Goal: Task Accomplishment & Management: Complete application form

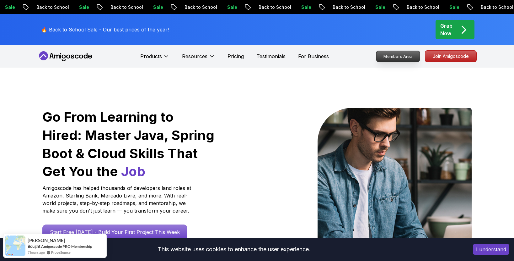
click at [403, 58] on p "Members Area" at bounding box center [398, 56] width 43 height 11
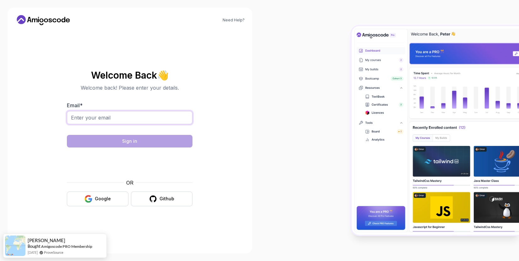
click at [132, 120] on input "Email *" at bounding box center [130, 117] width 126 height 13
type input "pterballa@gmail.com"
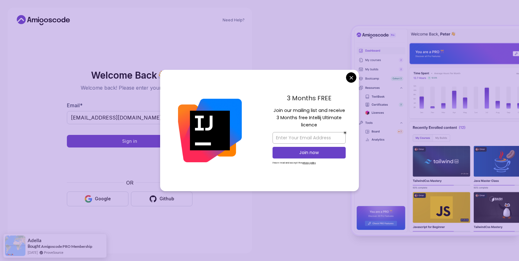
click at [352, 80] on body "Need Help? Welcome Back 👋 Welcome back! Please enter your details. Email * pter…" at bounding box center [259, 130] width 519 height 261
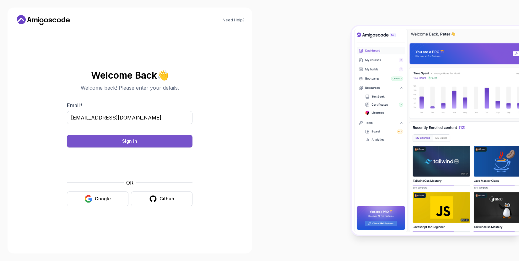
click at [163, 137] on button "Sign in" at bounding box center [130, 141] width 126 height 13
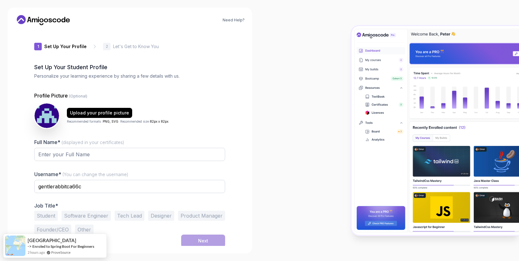
scroll to position [1, 0]
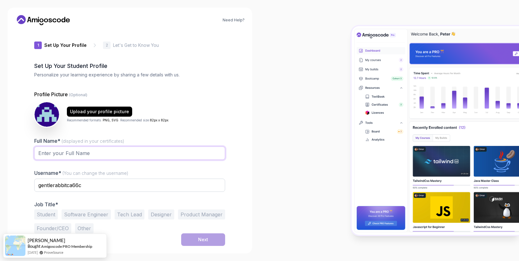
click at [64, 157] on input "Full Name* (displayed in your certificates)" at bounding box center [129, 152] width 191 height 13
type input "Peter Balla"
click at [133, 199] on div "Full Name* (displayed in your certificates) Peter Balla Username* (You can chan…" at bounding box center [129, 185] width 191 height 96
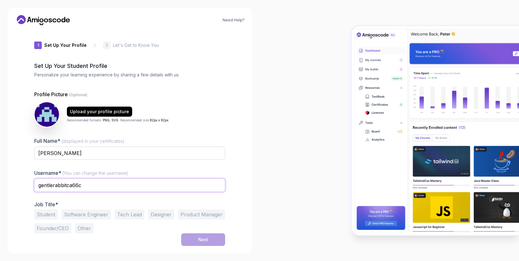
click at [86, 182] on input "gentlerabbitca66c" at bounding box center [129, 184] width 191 height 13
click at [86, 183] on input "gentlerabbitca66c" at bounding box center [129, 184] width 191 height 13
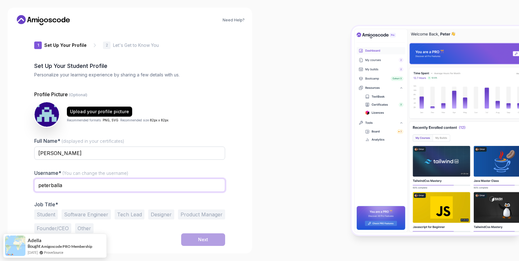
type input "peterballa"
click at [257, 193] on div "Need Help? 1 Set Up Your Profile 1 Set Up Your Profile 2 Let's Get to Know You …" at bounding box center [130, 130] width 260 height 261
drag, startPoint x: 87, startPoint y: 217, endPoint x: 96, endPoint y: 216, distance: 8.8
click at [87, 216] on button "Software Engineer" at bounding box center [86, 214] width 49 height 10
click at [212, 240] on button "Next" at bounding box center [203, 239] width 44 height 13
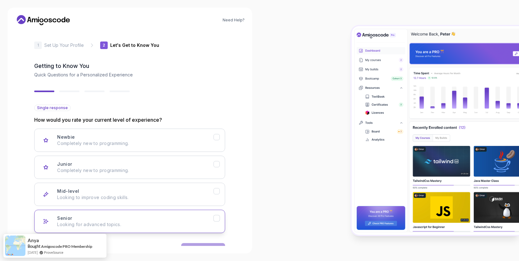
click at [83, 217] on div "Senior Looking for advanced topics." at bounding box center [135, 221] width 156 height 13
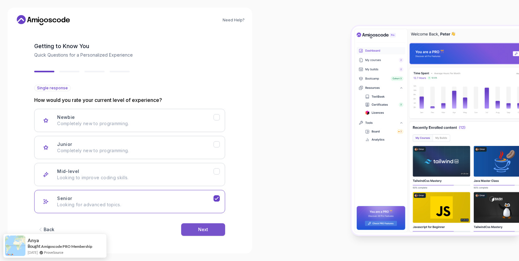
click at [207, 232] on div "Next" at bounding box center [203, 229] width 10 height 6
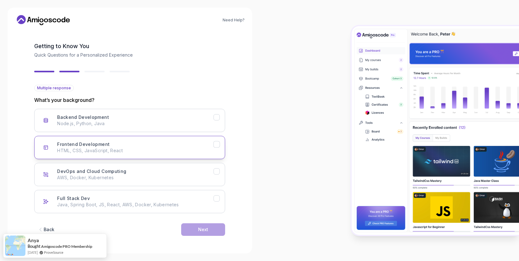
drag, startPoint x: 218, startPoint y: 121, endPoint x: 222, endPoint y: 140, distance: 20.1
click at [219, 121] on button "Backend Development Node.js, Python, Java" at bounding box center [129, 120] width 191 height 23
click at [219, 145] on icon "Frontend Development" at bounding box center [217, 144] width 6 height 6
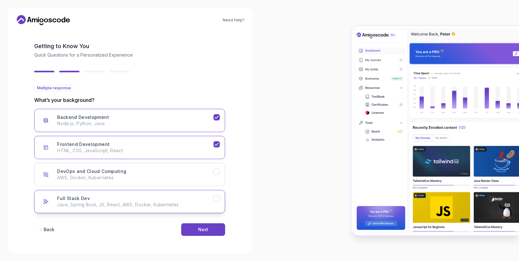
drag, startPoint x: 216, startPoint y: 196, endPoint x: 216, endPoint y: 200, distance: 4.8
click at [216, 196] on icon "Full Stack Dev" at bounding box center [217, 198] width 6 height 6
click at [209, 229] on button "Next" at bounding box center [203, 229] width 44 height 13
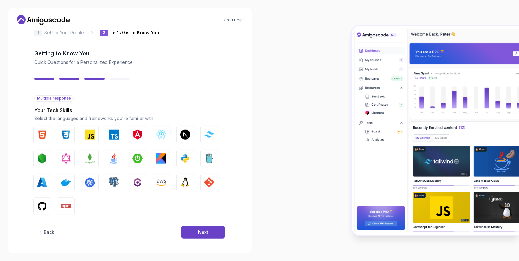
scroll to position [14, 0]
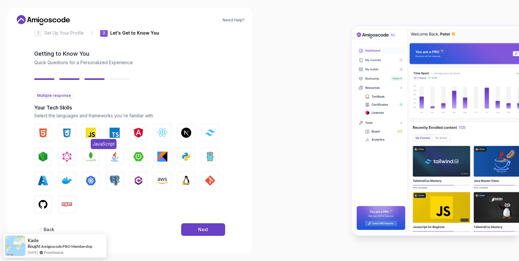
click at [91, 130] on img "button" at bounding box center [91, 133] width 10 height 10
click at [110, 130] on img "button" at bounding box center [115, 133] width 10 height 10
click at [115, 155] on img "button" at bounding box center [115, 156] width 10 height 10
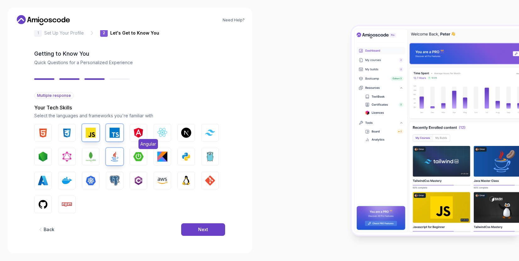
click at [144, 131] on button "Angular" at bounding box center [139, 133] width 18 height 18
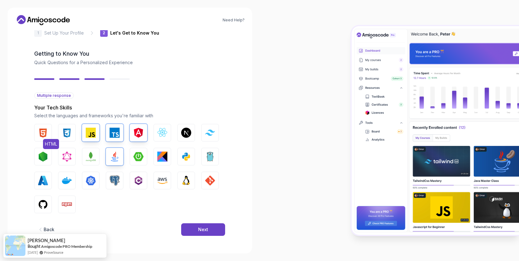
drag, startPoint x: 44, startPoint y: 139, endPoint x: 53, endPoint y: 141, distance: 9.5
click at [44, 138] on button "HTML" at bounding box center [43, 133] width 18 height 18
click at [68, 132] on img "button" at bounding box center [67, 133] width 10 height 10
click at [63, 182] on img "button" at bounding box center [67, 180] width 10 height 10
click at [204, 229] on div "Next" at bounding box center [203, 229] width 10 height 6
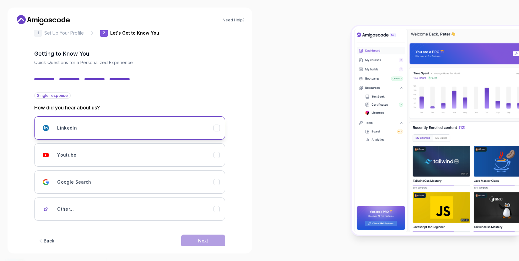
click at [218, 129] on icon "LinkedIn" at bounding box center [217, 128] width 6 height 6
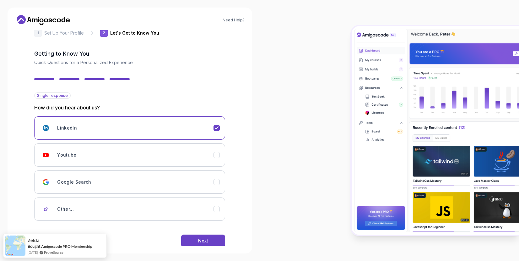
click at [220, 170] on div "LinkedIn Youtube Google Search Other..." at bounding box center [129, 168] width 191 height 104
click at [216, 170] on div "LinkedIn Youtube Google Search Other..." at bounding box center [129, 168] width 191 height 104
click at [214, 156] on icon "Youtube" at bounding box center [217, 155] width 6 height 6
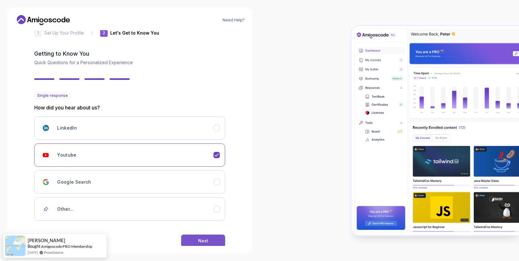
click at [211, 241] on button "Next" at bounding box center [203, 240] width 44 height 13
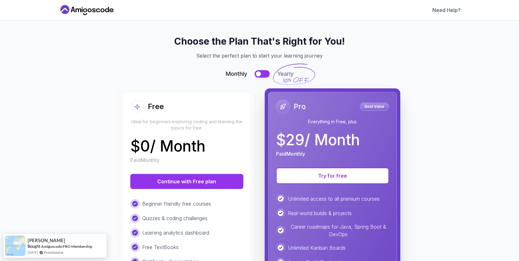
scroll to position [0, 0]
click at [177, 108] on div "Free" at bounding box center [186, 107] width 113 height 14
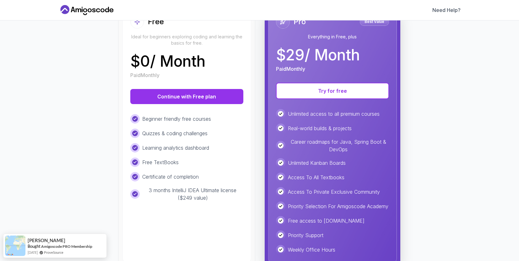
scroll to position [110, 0]
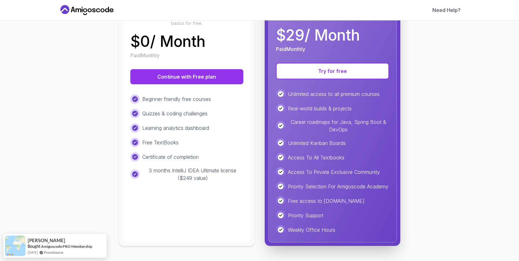
click at [194, 194] on div "Free Ideal for beginners exploring coding and learning the basics for free. $ 0…" at bounding box center [186, 114] width 129 height 255
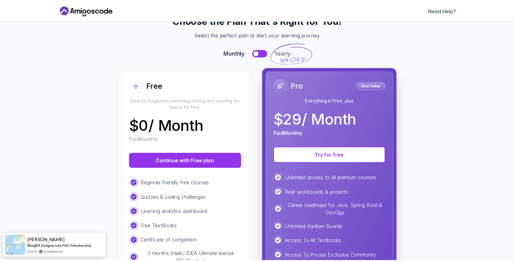
scroll to position [0, 0]
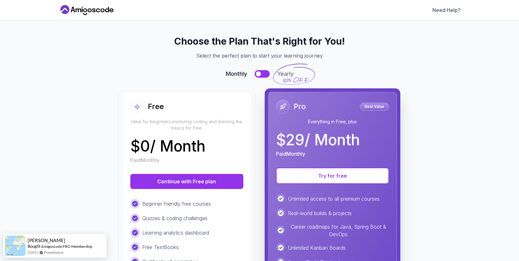
click at [257, 71] on button at bounding box center [262, 74] width 15 height 8
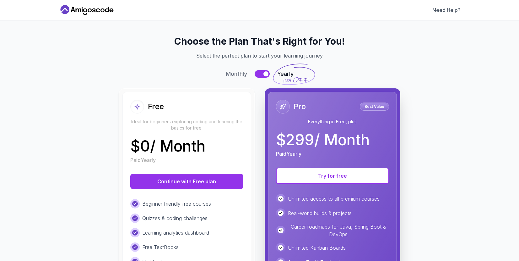
click at [258, 72] on button at bounding box center [262, 74] width 15 height 8
click at [87, 16] on div "Need Help?" at bounding box center [259, 10] width 519 height 20
click at [88, 13] on icon at bounding box center [87, 10] width 57 height 10
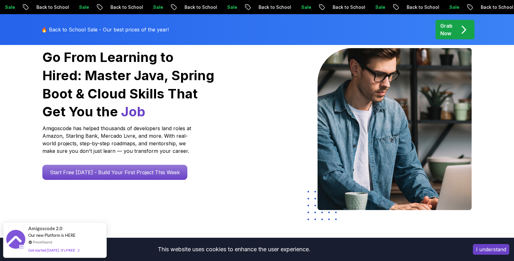
scroll to position [97, 0]
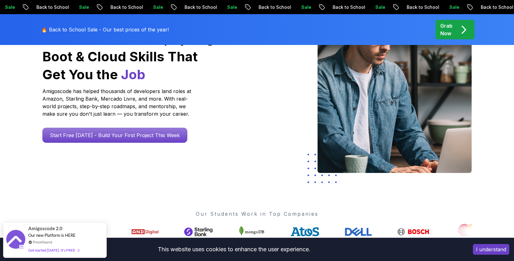
click at [465, 26] on icon "pre-order" at bounding box center [464, 30] width 12 height 12
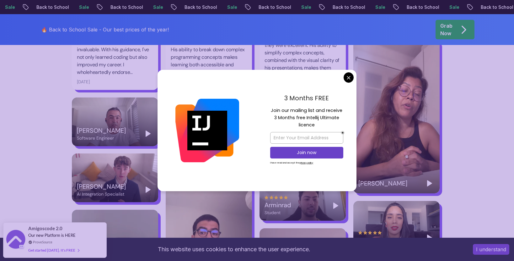
scroll to position [1105, 0]
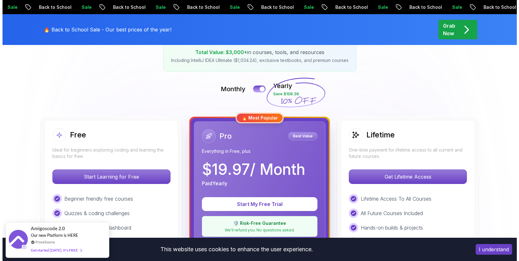
scroll to position [0, 0]
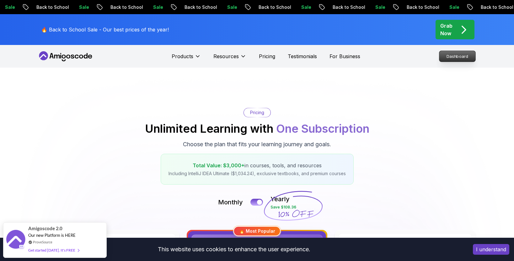
click at [456, 60] on p "Dashboard" at bounding box center [458, 56] width 36 height 11
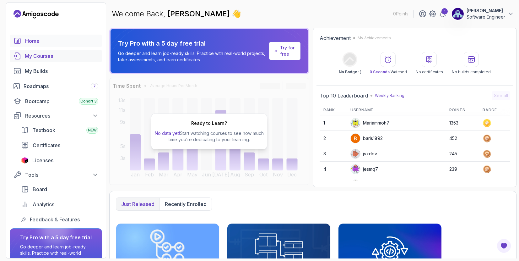
click at [41, 56] on div "My Courses" at bounding box center [61, 56] width 73 height 8
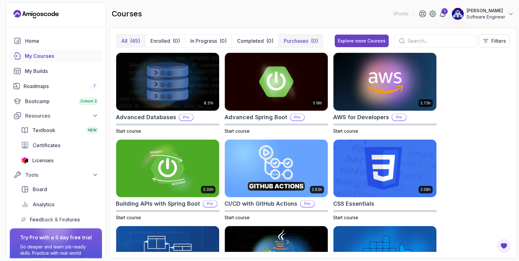
click at [297, 39] on p "Purchases" at bounding box center [296, 41] width 24 height 8
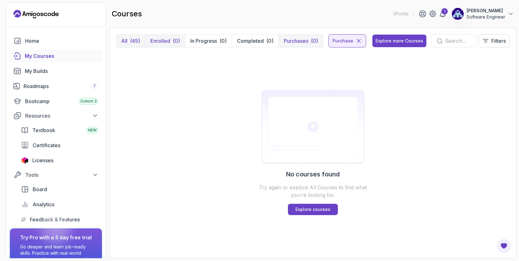
click at [145, 41] on button "Enrolled (0)" at bounding box center [165, 41] width 40 height 13
click at [474, 10] on p "Peter Balla" at bounding box center [486, 11] width 39 height 6
